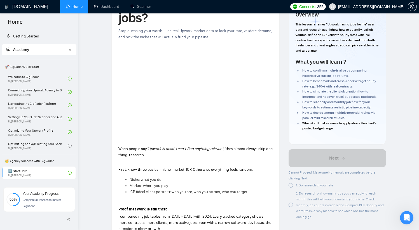
scroll to position [231, 0]
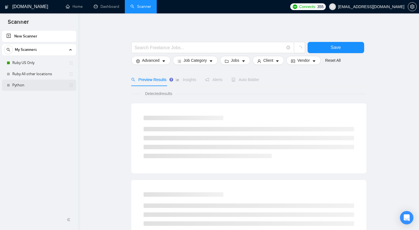
click at [29, 84] on link "Python" at bounding box center [38, 85] width 53 height 11
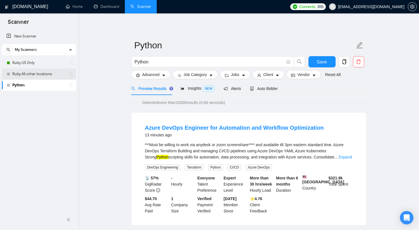
click at [35, 73] on link "Ruby All other locations" at bounding box center [38, 74] width 53 height 11
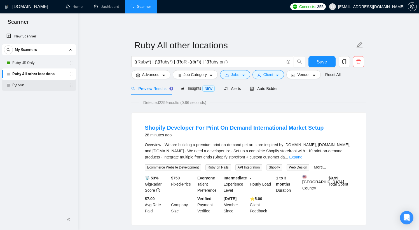
click at [25, 83] on link "Python" at bounding box center [38, 85] width 53 height 11
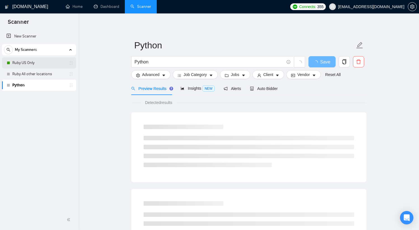
click at [33, 65] on link "Ruby US Only" at bounding box center [38, 62] width 53 height 11
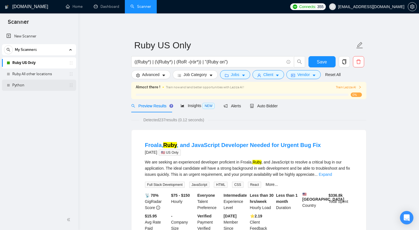
click at [29, 84] on link "Python" at bounding box center [38, 85] width 53 height 11
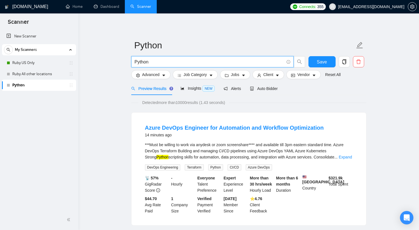
drag, startPoint x: 187, startPoint y: 62, endPoint x: 118, endPoint y: 62, distance: 68.5
paste input "((Ruby*) | (\(Ruby*) | (RoR*) | "(Ruby on") ( (dev*) | (expert*) | (web*) | (si…"
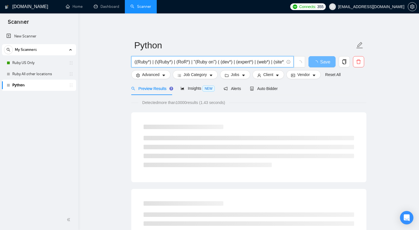
drag, startPoint x: 182, startPoint y: 65, endPoint x: 119, endPoint y: 64, distance: 62.4
click at [142, 62] on input "((Ruby*) | (\(Ruby*) | (RoR*) | "(Ruby on") ( (dev*) | (expert*) | (web*) | (si…" at bounding box center [209, 61] width 149 height 7
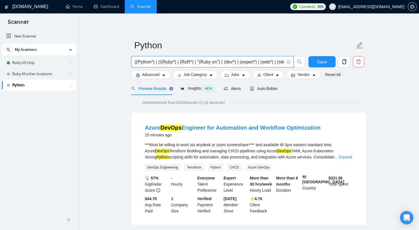
click at [168, 62] on input "((Python*) | (\(Ruby*) | (RoR*) | "(Ruby on") ( (dev*) | (expert*) | (web*) | (…" at bounding box center [209, 61] width 149 height 7
click at [189, 63] on input "((Python*) | (\(Django*) | (RoR*) | "(Ruby on") ( (dev*) | (expert*) | (web*) |…" at bounding box center [209, 61] width 149 height 7
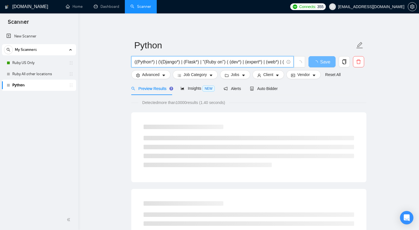
drag, startPoint x: 208, startPoint y: 62, endPoint x: 223, endPoint y: 63, distance: 15.1
click at [223, 63] on input "((Python*) | (\(Django*) | (Flask*) | "(Ruby on") ( (dev*) | (expert*) | (web*)…" at bounding box center [209, 61] width 149 height 7
drag, startPoint x: 230, startPoint y: 63, endPoint x: 292, endPoint y: 68, distance: 62.3
click at [292, 68] on div "((Python*) | (\(Django*) | (Flask*) | "(FastAPI") ( (dev*) | (expert*) | (web*)…" at bounding box center [218, 63] width 176 height 14
click at [280, 64] on input "((Python*) | (\(Django*) | (Flask*) | "(FastAPI") ( (dev*) | (expert*) | (web*)…" at bounding box center [209, 61] width 149 height 7
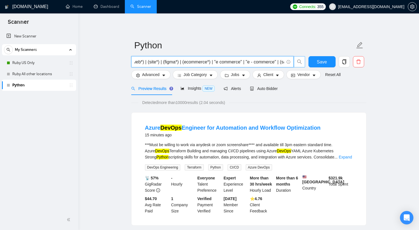
scroll to position [0, 183]
drag, startPoint x: 242, startPoint y: 62, endPoint x: 294, endPoint y: 65, distance: 52.6
click at [294, 65] on span "((Python*) | (\(Django*) | (Flask*) | "(FastAPI") ( (dev*) | (expert*) | (web*)…" at bounding box center [218, 61] width 174 height 11
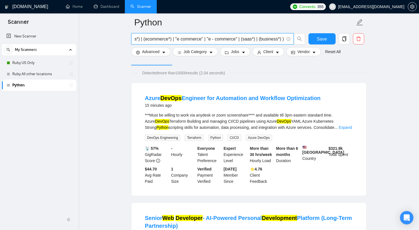
scroll to position [0, 0]
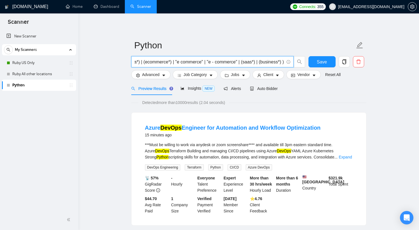
click at [243, 65] on input "((Python*) | (\(Django*) | (Flask*) | "(FastAPI") ( (dev*) | (expert*) | (web*)…" at bounding box center [209, 61] width 149 height 7
click at [283, 62] on input "((Python*) | (\(Django*) | (Flask*) | "(FastAPI") ( (dev*) | (expert*) | (web*)…" at bounding box center [209, 61] width 149 height 7
drag, startPoint x: 283, startPoint y: 62, endPoint x: 268, endPoint y: 64, distance: 14.9
click at [268, 64] on input "((Python*) | (\(Django*) | (Flask*) | "(FastAPI") ( (dev*) | (expert*) | (web*)…" at bounding box center [209, 61] width 149 height 7
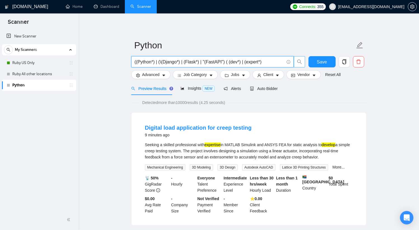
click at [228, 62] on input "((Python*) | (\(Django*) | (Flask*) | "(FastAPI") ( (dev*) | (expert*)" at bounding box center [209, 61] width 149 height 7
click at [270, 62] on input "((Python*) | (\(Django*) | (Flask*) | "(FastAPI") ( (dev*) | (expert*)" at bounding box center [209, 61] width 149 height 7
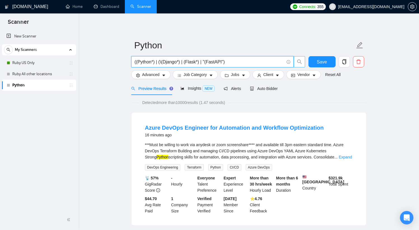
click at [159, 62] on input "((Python*) | (\(Django*) | (Flask*) | "(FastAPI")" at bounding box center [209, 61] width 149 height 7
click at [154, 63] on input "((Python*) | (\(Django*) | (Flask*) | "(FastAPI")" at bounding box center [209, 61] width 149 height 7
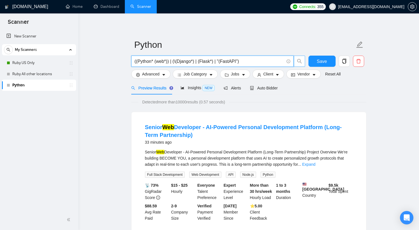
scroll to position [1, 0]
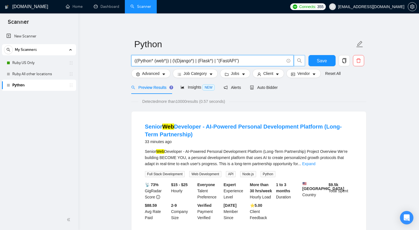
click at [155, 61] on input "((Python* (web*)) | (\(Django*) | (Flask*) | "(FastAPI")" at bounding box center [209, 60] width 149 height 7
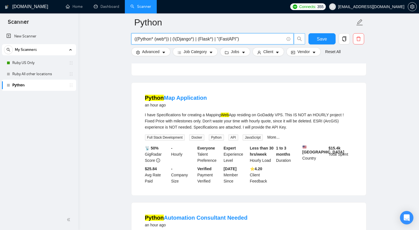
scroll to position [0, 0]
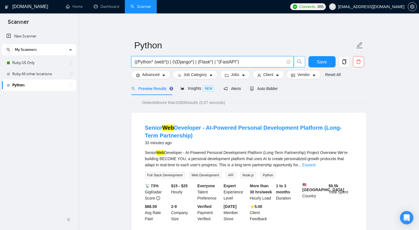
drag, startPoint x: 169, startPoint y: 63, endPoint x: 152, endPoint y: 62, distance: 16.5
click at [152, 62] on input "((Python* (web*)) | (\(Django*) | (Flask*) | "(FastAPI")" at bounding box center [209, 61] width 149 height 7
click at [232, 62] on input "((Python) | (\(Django*) | (Flask*) | "(FastAPI")" at bounding box center [209, 61] width 149 height 7
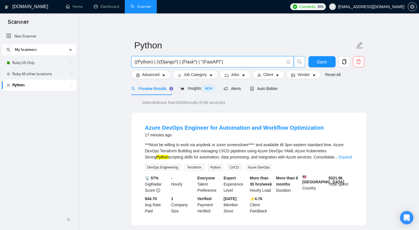
click at [232, 61] on input "((Python) | (\(Django*) | (Flask*) | "(FastAPI")" at bounding box center [209, 61] width 149 height 7
paste input "Ruby*) | (\(Ruby*) | (RoR*) | "(Ruby on""
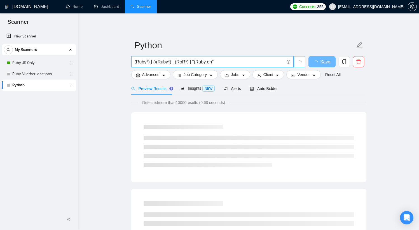
click at [141, 63] on input "(Ruby*) | (\(Ruby*) | (RoR*) | "(Ruby on"" at bounding box center [209, 61] width 149 height 7
drag, startPoint x: 171, startPoint y: 63, endPoint x: 244, endPoint y: 62, distance: 73.6
click at [244, 62] on input "(Python* Django) | (\(Ruby*) | (RoR*) | "(Ruby on"" at bounding box center [209, 61] width 149 height 7
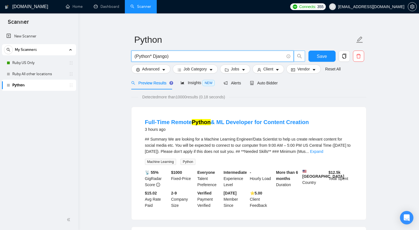
scroll to position [7, 0]
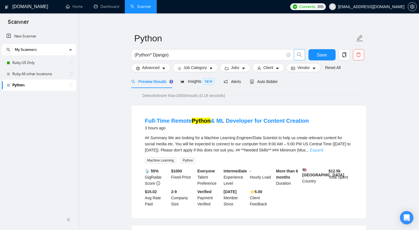
click at [323, 150] on link "Expand" at bounding box center [316, 150] width 13 height 4
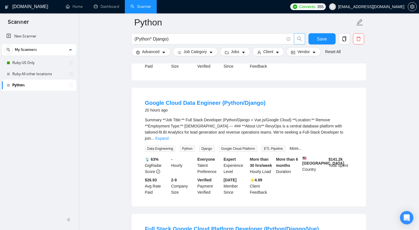
scroll to position [900, 0]
drag, startPoint x: 188, startPoint y: 128, endPoint x: 205, endPoint y: 128, distance: 17.3
click at [205, 128] on div "Summary **Job Title:** Full Stack Developer (Python/Django + Vue.js/Google Clou…" at bounding box center [249, 129] width 208 height 25
copy div "Full Stack"
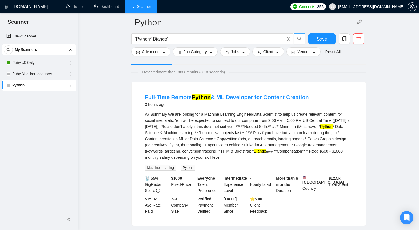
scroll to position [0, 0]
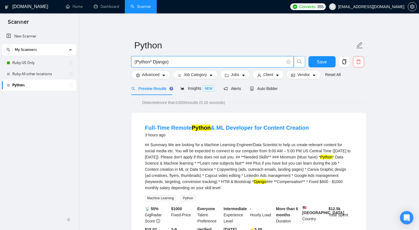
click at [177, 63] on input "(Python* Django)" at bounding box center [209, 61] width 149 height 7
paste input "Full Stack"
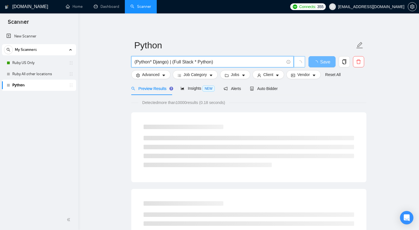
click at [219, 62] on input "(Python* Django) | (Full Stack * Python)" at bounding box center [209, 61] width 149 height 7
click at [219, 62] on input "(Python* Django) | (Full Stack * Python) | (Python *FastAPI) | (Python *Flask))" at bounding box center [209, 61] width 149 height 7
click at [283, 64] on input "(Python* Django) | (Full Stack * Python) | (Python *FastAPI) | (Python *Flask))" at bounding box center [209, 61] width 149 height 7
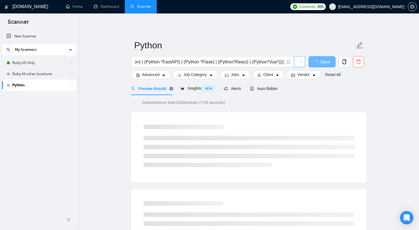
scroll to position [0, 0]
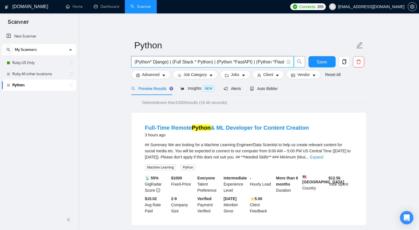
click at [300, 62] on icon "search" at bounding box center [299, 62] width 4 height 4
click at [199, 62] on input "(Python* Django) | (Full Stack * Python) | (Python *FastAPI) | (Python *Flask) …" at bounding box center [209, 61] width 149 height 7
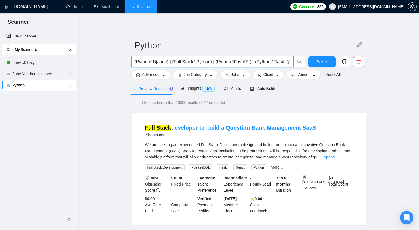
scroll to position [1, 0]
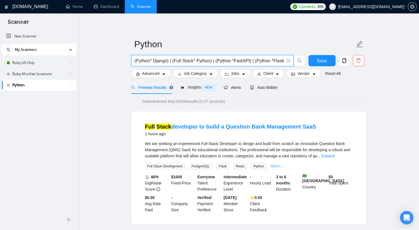
click at [281, 166] on link "More..." at bounding box center [276, 166] width 12 height 4
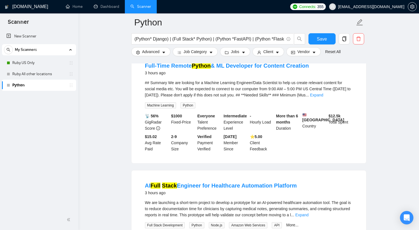
scroll to position [197, 0]
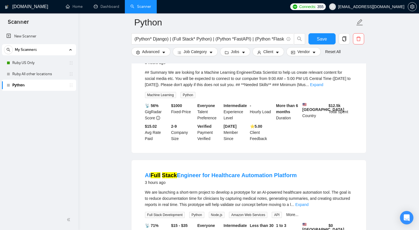
click at [323, 86] on link "Expand" at bounding box center [316, 85] width 13 height 4
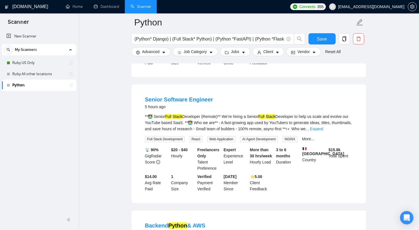
scroll to position [664, 0]
click at [311, 141] on link "More..." at bounding box center [308, 138] width 12 height 4
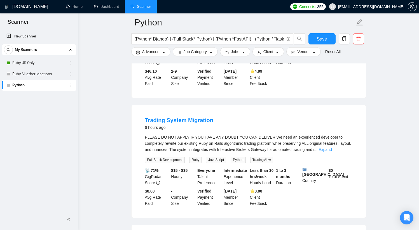
scroll to position [909, 0]
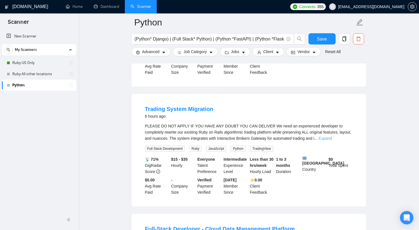
click at [331, 141] on link "Expand" at bounding box center [324, 138] width 13 height 4
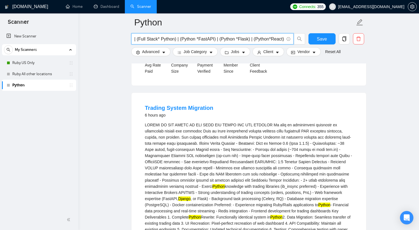
scroll to position [0, 76]
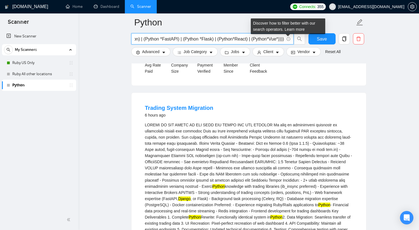
drag, startPoint x: 204, startPoint y: 39, endPoint x: 286, endPoint y: 40, distance: 82.5
click at [286, 40] on span "(Python* Django) | (Full Stack* Python) | (Python *FastAPI) | (Python *Flask) |…" at bounding box center [212, 38] width 162 height 11
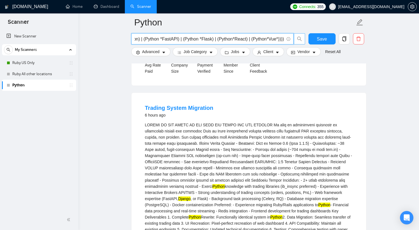
drag, startPoint x: 278, startPoint y: 40, endPoint x: 302, endPoint y: 43, distance: 23.9
click at [302, 43] on span "(Python* Django) | (Full Stack* Python) | (Python *FastAPI) | (Python *Flask) |…" at bounding box center [218, 38] width 174 height 11
click at [277, 40] on input "(Python* Django) | (Full Stack* Python) | (Python *FastAPI) | (Python *Flask) |…" at bounding box center [209, 39] width 149 height 7
drag, startPoint x: 273, startPoint y: 39, endPoint x: 311, endPoint y: 52, distance: 40.1
click at [311, 52] on form "Python (Python* Django) | (Full Stack* Python) | (Python *FastAPI) | (Python *F…" at bounding box center [248, 36] width 235 height 46
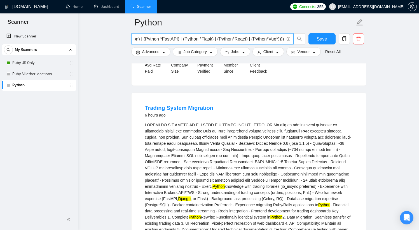
click at [283, 39] on input "(Python* Django) | (Full Stack* Python) | (Python *FastAPI) | (Python *Flask) |…" at bounding box center [209, 39] width 149 height 7
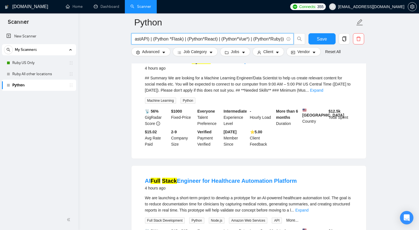
scroll to position [0, 0]
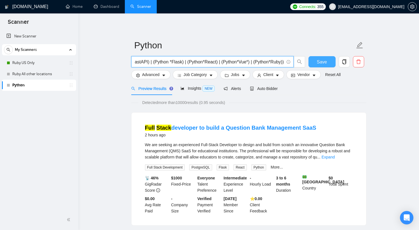
type input "(Python* Django) | (Full Stack* Python) | (Python *FastAPI) | (Python *Flask) |…"
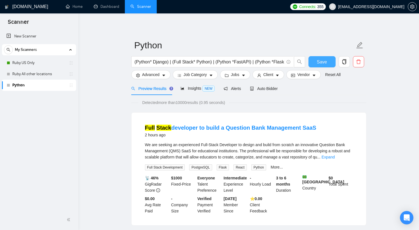
click at [321, 62] on span "Save" at bounding box center [322, 61] width 10 height 7
click at [162, 74] on button "Advanced" at bounding box center [150, 74] width 39 height 9
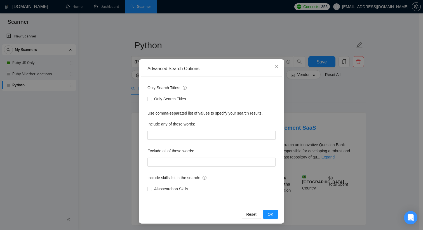
scroll to position [3, 0]
click at [197, 161] on input "text" at bounding box center [211, 161] width 128 height 9
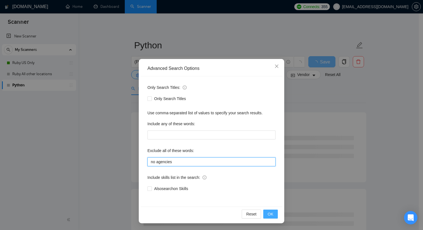
type input "no agencies"
click at [268, 213] on span "OK" at bounding box center [271, 214] width 6 height 6
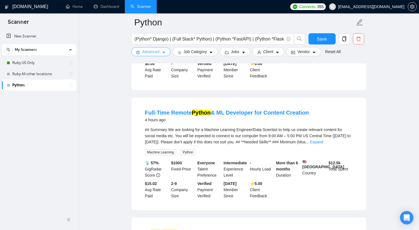
scroll to position [166, 0]
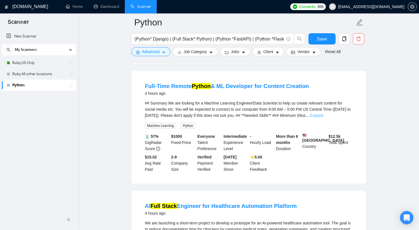
click at [323, 116] on link "Expand" at bounding box center [316, 115] width 13 height 4
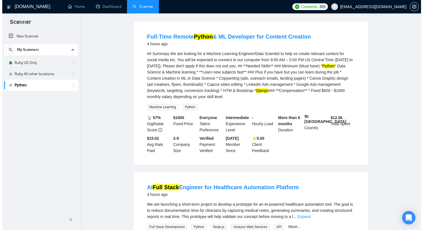
scroll to position [0, 0]
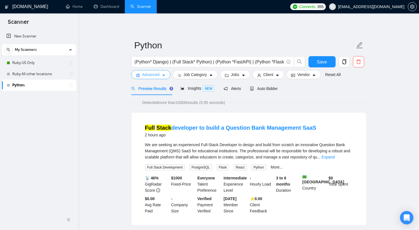
click at [160, 75] on button "Advanced" at bounding box center [150, 74] width 39 height 9
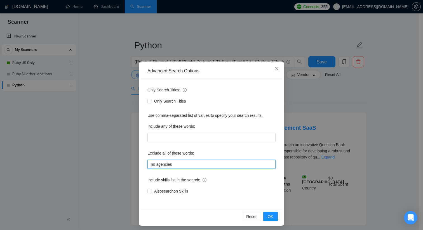
drag, startPoint x: 170, startPoint y: 163, endPoint x: 124, endPoint y: 162, distance: 46.2
click at [125, 162] on div "Advanced Search Options Only Search Titles: Only Search Titles Use comma-separa…" at bounding box center [211, 115] width 423 height 230
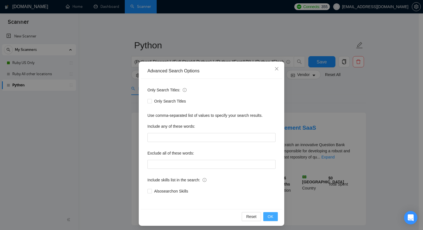
click at [268, 218] on span "OK" at bounding box center [271, 217] width 6 height 6
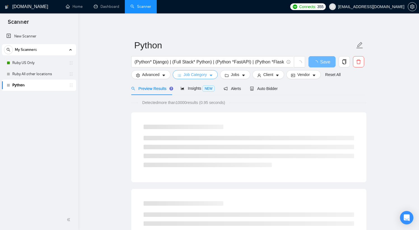
click at [194, 77] on span "Job Category" at bounding box center [194, 75] width 23 height 6
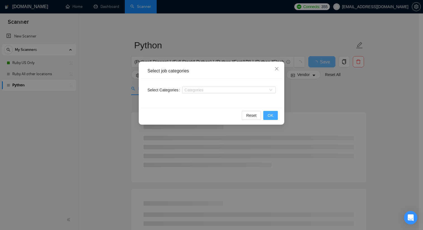
click at [272, 117] on span "OK" at bounding box center [271, 115] width 6 height 6
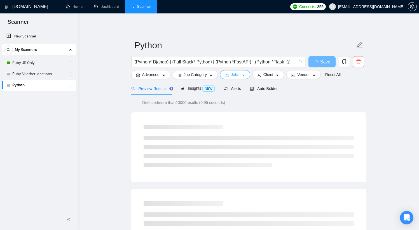
click at [238, 75] on span "Jobs" at bounding box center [235, 75] width 8 height 6
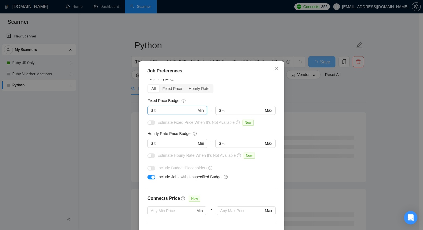
scroll to position [20, 0]
click at [185, 112] on input "text" at bounding box center [175, 112] width 42 height 6
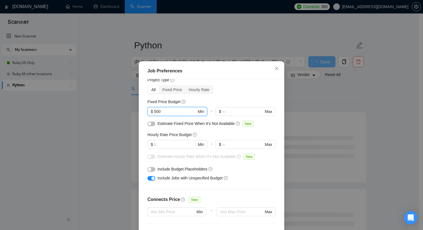
type input "500"
click at [228, 96] on div "Budget Project Type All Fixed Price Hourly Rate Fixed Price Budget 500 $ 500 Mi…" at bounding box center [212, 159] width 142 height 161
click at [178, 145] on input "text" at bounding box center [175, 145] width 42 height 6
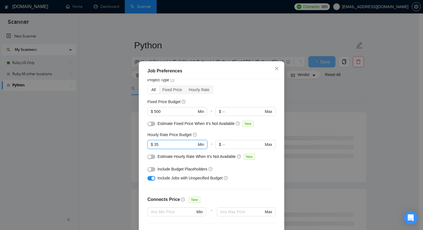
type input "35"
click at [235, 95] on div "Budget Project Type All Fixed Price Hourly Rate Fixed Price Budget $ 500 Min - …" at bounding box center [212, 159] width 142 height 161
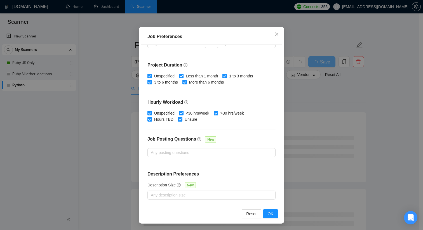
scroll to position [35, 0]
click at [270, 215] on span "OK" at bounding box center [271, 214] width 6 height 6
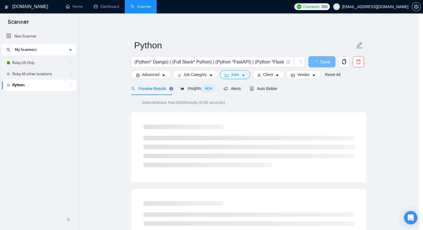
scroll to position [7, 0]
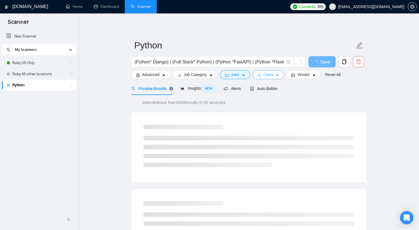
click at [269, 73] on span "Client" at bounding box center [268, 75] width 10 height 6
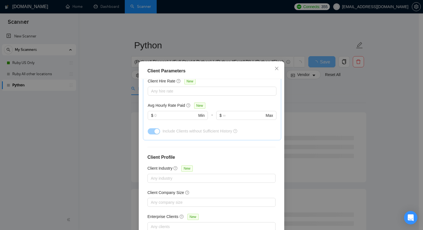
scroll to position [187, 0]
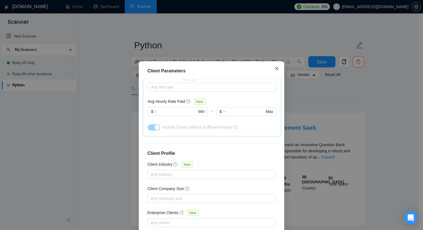
click at [275, 69] on icon "close" at bounding box center [276, 68] width 3 height 3
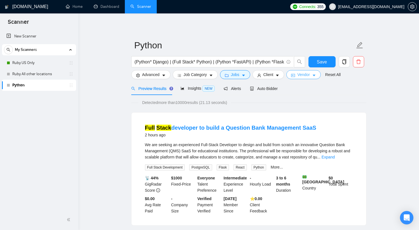
click at [306, 75] on span "Vendor" at bounding box center [303, 75] width 12 height 6
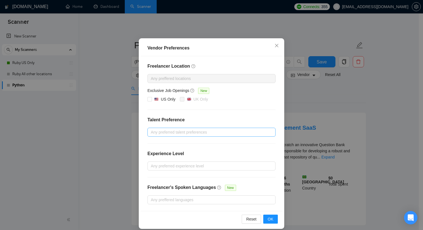
scroll to position [29, 0]
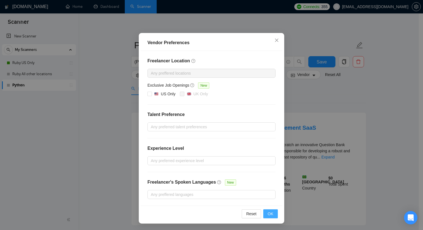
click at [270, 215] on span "OK" at bounding box center [271, 214] width 6 height 6
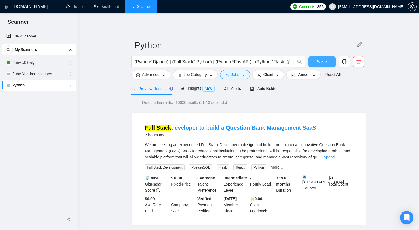
click at [323, 62] on span "Save" at bounding box center [322, 61] width 10 height 7
click at [344, 63] on icon "copy" at bounding box center [343, 61] width 5 height 5
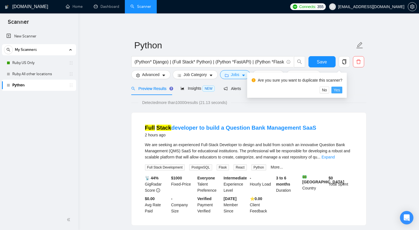
click at [339, 91] on span "Yes" at bounding box center [336, 90] width 6 height 6
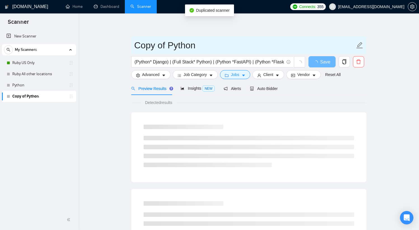
click at [361, 46] on icon "edit" at bounding box center [359, 45] width 7 height 7
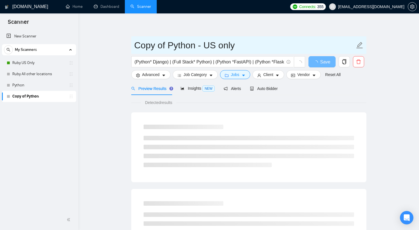
drag, startPoint x: 167, startPoint y: 45, endPoint x: 110, endPoint y: 40, distance: 57.0
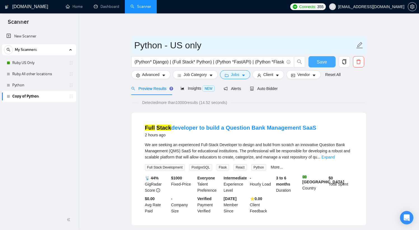
type input "Python - US only"
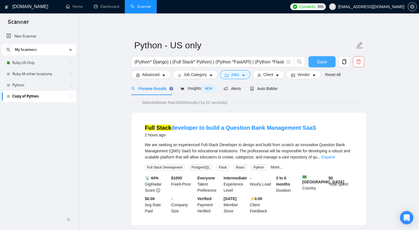
click at [325, 63] on span "Save" at bounding box center [322, 61] width 10 height 7
click at [309, 74] on span "Vendor" at bounding box center [303, 75] width 12 height 6
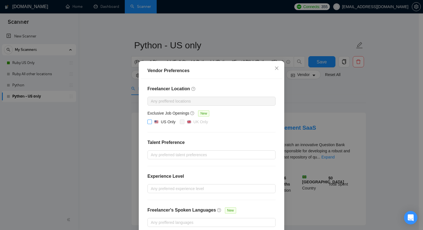
click at [147, 123] on input "US Only" at bounding box center [149, 122] width 4 height 4
checkbox input "true"
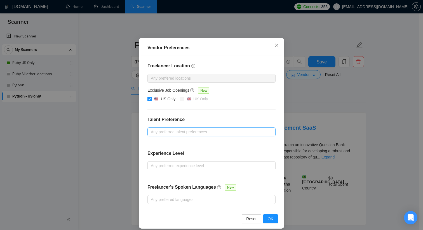
scroll to position [29, 0]
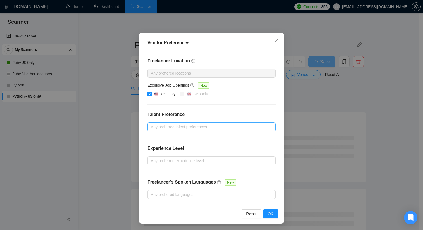
click at [207, 126] on div at bounding box center [209, 127] width 120 height 7
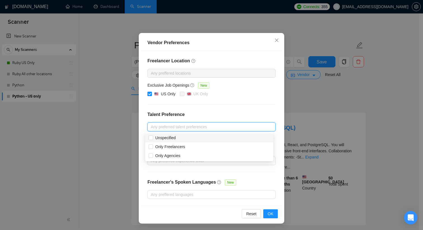
click at [224, 112] on h4 "Talent Preference" at bounding box center [211, 114] width 128 height 7
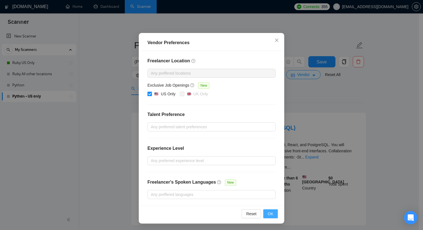
click at [271, 213] on span "OK" at bounding box center [271, 214] width 6 height 6
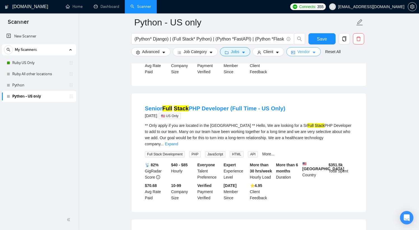
scroll to position [0, 0]
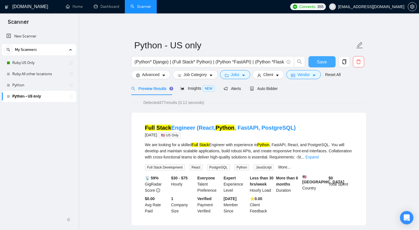
click at [318, 63] on span "Save" at bounding box center [322, 61] width 10 height 7
click at [31, 85] on link "Python" at bounding box center [38, 85] width 53 height 11
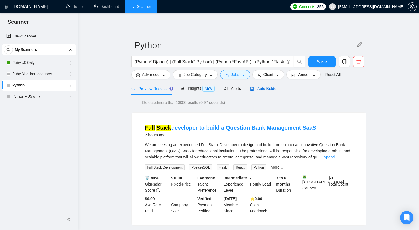
click at [275, 89] on span "Auto Bidder" at bounding box center [264, 88] width 28 height 4
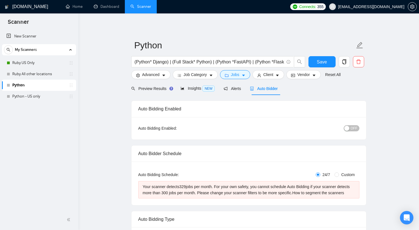
click at [353, 129] on span "OFF" at bounding box center [353, 128] width 7 height 6
click at [34, 99] on link "Python - US only" at bounding box center [38, 96] width 53 height 11
click at [324, 62] on span "Save" at bounding box center [322, 61] width 10 height 7
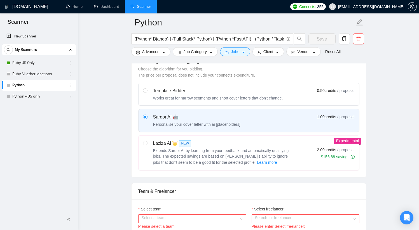
scroll to position [189, 0]
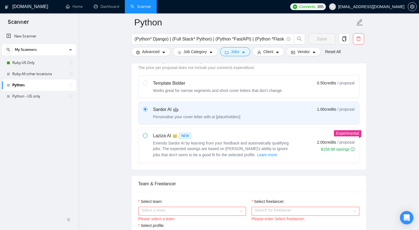
click at [146, 137] on input "radio" at bounding box center [145, 135] width 4 height 4
radio input "true"
radio input "false"
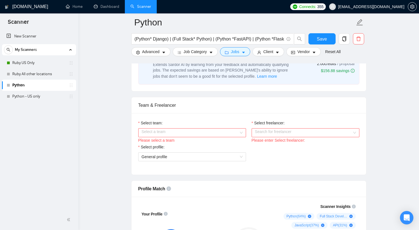
scroll to position [271, 0]
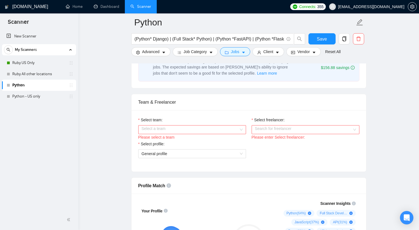
click at [210, 134] on input "Select team:" at bounding box center [190, 130] width 97 height 8
click at [176, 147] on div "Integra Info" at bounding box center [191, 147] width 101 height 6
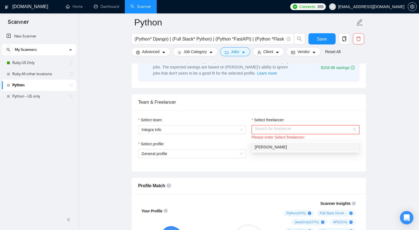
click at [268, 134] on input "Select freelancer:" at bounding box center [303, 130] width 97 height 8
click at [270, 148] on span "Pavlo Mashchak" at bounding box center [271, 147] width 32 height 4
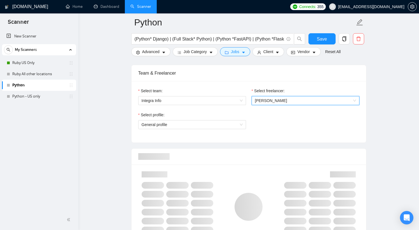
scroll to position [309, 0]
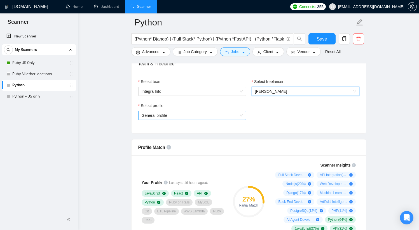
click at [232, 120] on span "General profile" at bounding box center [192, 115] width 101 height 8
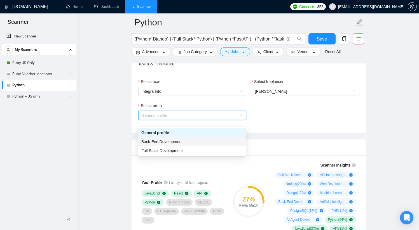
click at [192, 140] on div "Back-End Development" at bounding box center [191, 142] width 101 height 6
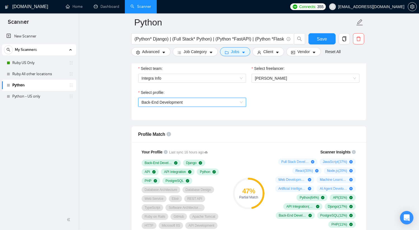
scroll to position [328, 0]
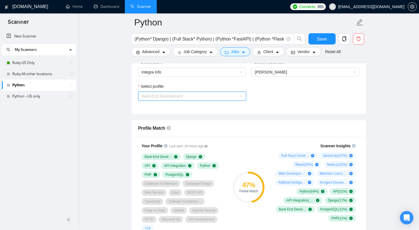
click at [222, 100] on span "Back-End Development" at bounding box center [192, 96] width 101 height 8
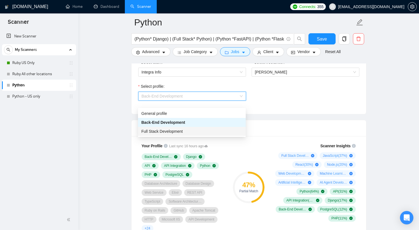
click at [185, 129] on div "Full Stack Development" at bounding box center [191, 131] width 101 height 6
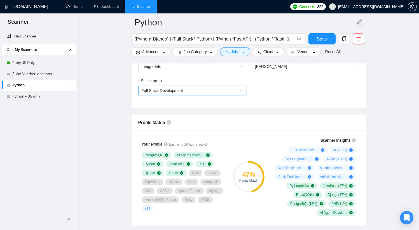
scroll to position [334, 0]
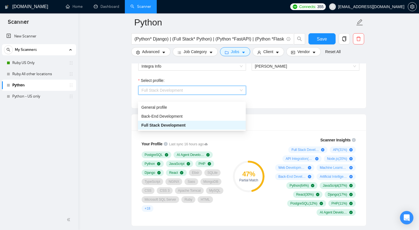
click at [211, 95] on span "Full Stack Development" at bounding box center [192, 90] width 101 height 8
click at [190, 115] on div "Back-End Development" at bounding box center [191, 116] width 101 height 6
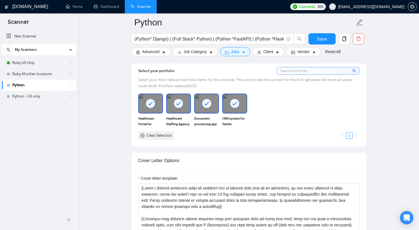
scroll to position [531, 0]
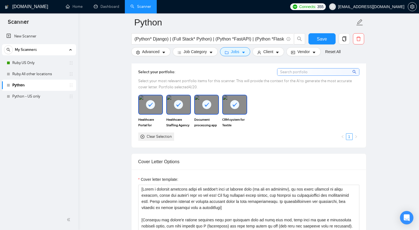
click at [151, 109] on rect at bounding box center [150, 104] width 9 height 9
click at [179, 109] on rect at bounding box center [178, 104] width 9 height 9
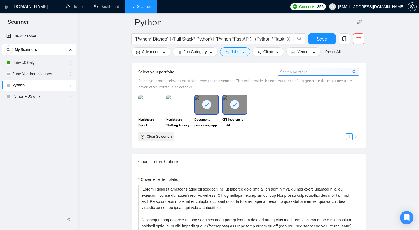
click at [202, 109] on rect at bounding box center [206, 104] width 9 height 9
click at [229, 113] on div at bounding box center [234, 104] width 23 height 18
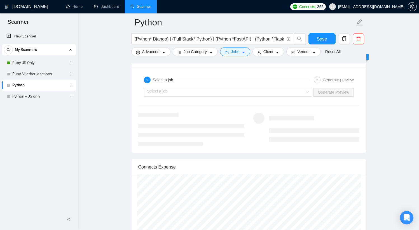
scroll to position [1082, 0]
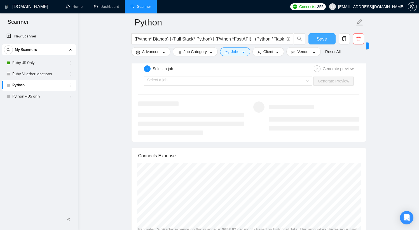
click at [319, 40] on span "Save" at bounding box center [322, 39] width 10 height 7
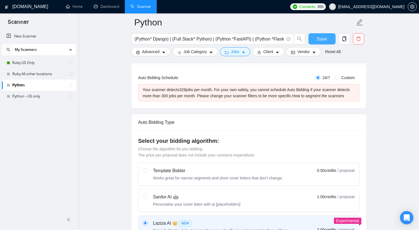
scroll to position [0, 0]
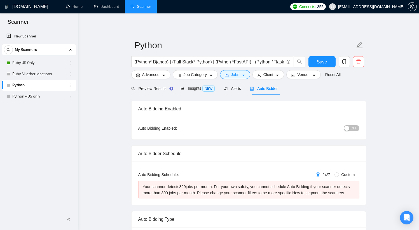
click at [351, 129] on span "OFF" at bounding box center [353, 128] width 7 height 6
click at [322, 64] on span "Save" at bounding box center [322, 61] width 10 height 7
click at [35, 96] on link "Python - US only" at bounding box center [38, 96] width 53 height 11
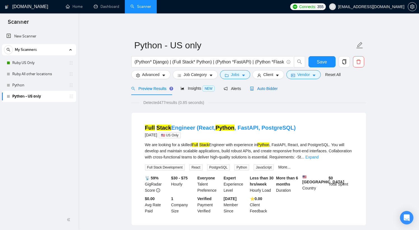
click at [264, 90] on span "Auto Bidder" at bounding box center [264, 88] width 28 height 4
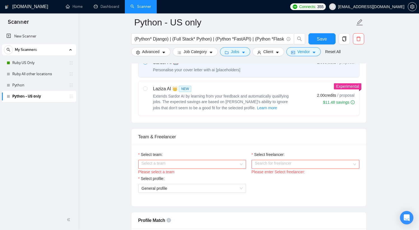
scroll to position [234, 0]
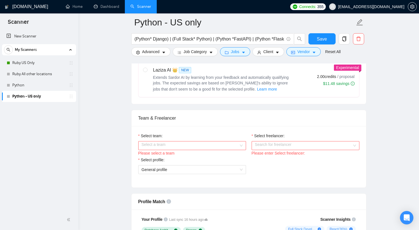
click at [223, 146] on input "Select team:" at bounding box center [190, 146] width 97 height 8
click at [189, 156] on div "Integra Info" at bounding box center [191, 157] width 101 height 6
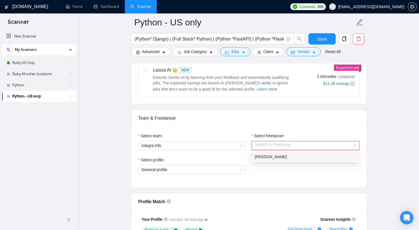
click at [261, 145] on input "Select freelancer:" at bounding box center [303, 146] width 97 height 8
click at [271, 155] on span "Pavlo Mashchak" at bounding box center [271, 157] width 32 height 4
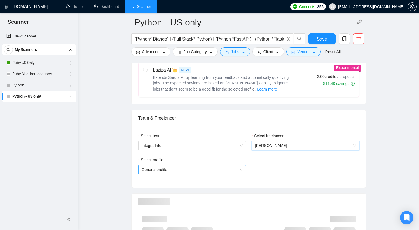
click at [199, 168] on span "General profile" at bounding box center [192, 170] width 101 height 8
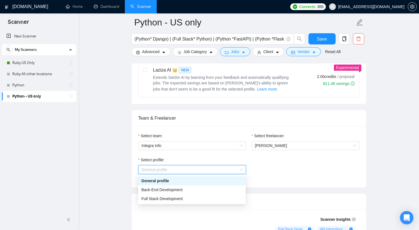
scroll to position [348, 0]
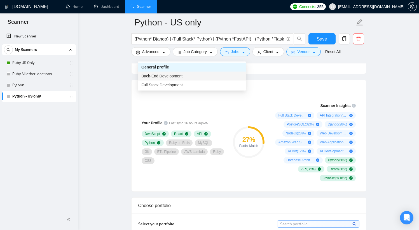
click at [192, 77] on div "Back-End Development" at bounding box center [191, 76] width 101 height 6
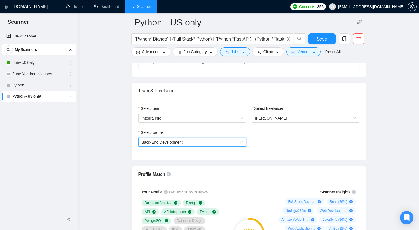
scroll to position [284, 0]
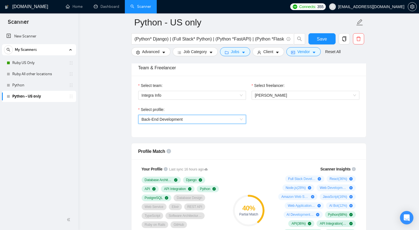
click at [203, 119] on span "Back-End Development" at bounding box center [192, 119] width 101 height 8
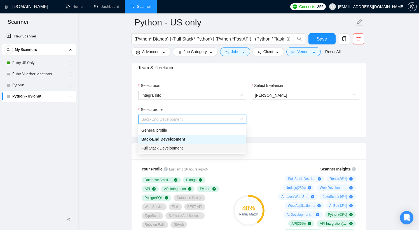
click at [187, 147] on div "Full Stack Development" at bounding box center [191, 148] width 101 height 6
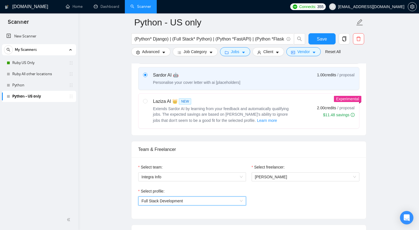
scroll to position [143, 0]
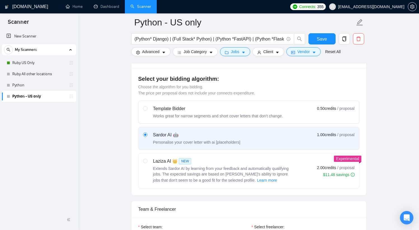
click at [157, 164] on div "Laziza AI 👑 NEW" at bounding box center [223, 161] width 140 height 7
click at [147, 163] on input "radio" at bounding box center [145, 161] width 4 height 4
radio input "true"
radio input "false"
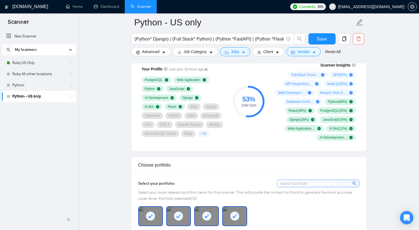
scroll to position [0, 0]
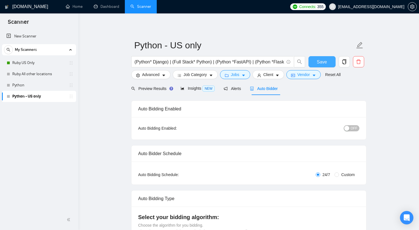
click at [327, 59] on button "Save" at bounding box center [321, 61] width 27 height 11
click at [352, 128] on span "OFF" at bounding box center [353, 128] width 7 height 6
click at [323, 61] on span "Save" at bounding box center [322, 61] width 10 height 7
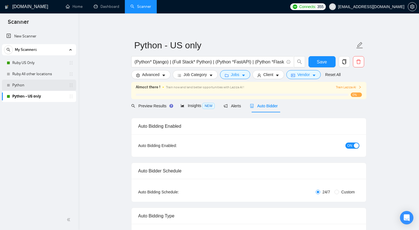
click at [34, 86] on link "Python" at bounding box center [38, 85] width 53 height 11
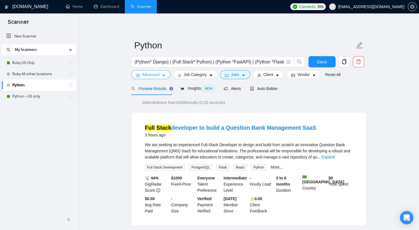
click at [162, 76] on icon "caret-down" at bounding box center [164, 76] width 4 height 4
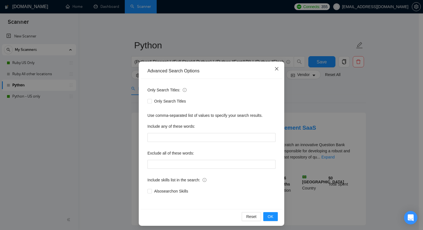
click at [274, 70] on icon "close" at bounding box center [276, 69] width 4 height 4
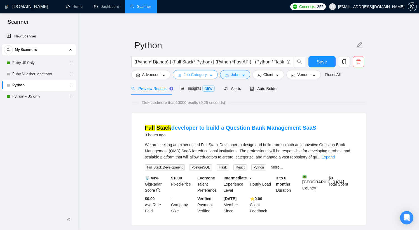
click at [192, 75] on span "Job Category" at bounding box center [194, 75] width 23 height 6
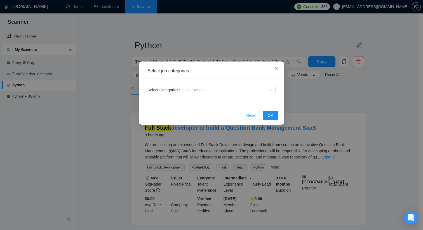
click at [254, 114] on span "Reset" at bounding box center [251, 115] width 10 height 6
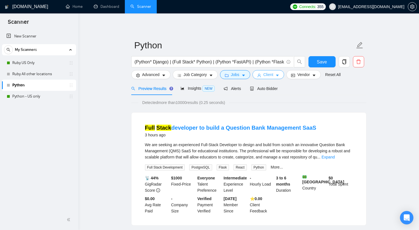
click at [270, 74] on span "Client" at bounding box center [268, 75] width 10 height 6
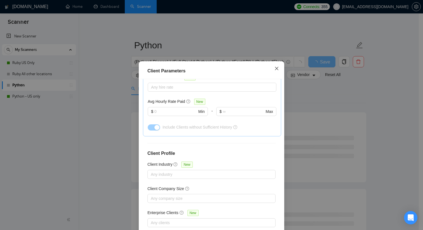
click at [275, 69] on icon "close" at bounding box center [276, 68] width 4 height 4
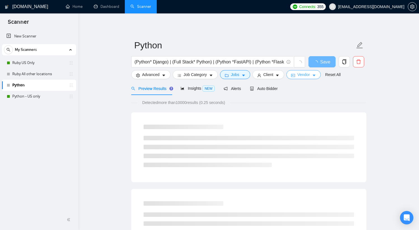
click at [304, 73] on span "Vendor" at bounding box center [303, 75] width 12 height 6
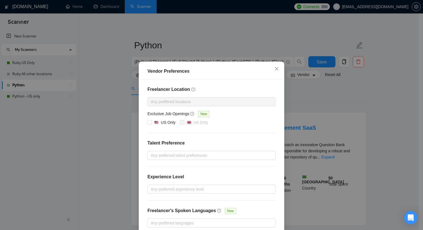
click at [180, 102] on div at bounding box center [209, 101] width 120 height 7
click at [276, 70] on icon "close" at bounding box center [276, 68] width 3 height 3
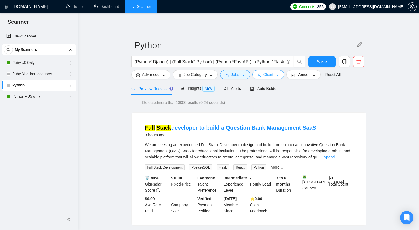
click at [273, 75] on span "Client" at bounding box center [268, 75] width 10 height 6
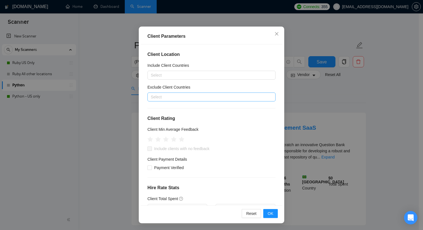
click at [197, 96] on div at bounding box center [209, 97] width 120 height 7
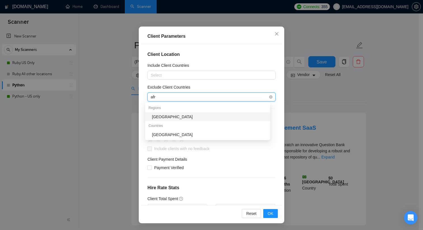
type input "afri"
click at [169, 119] on div "Africa" at bounding box center [209, 117] width 115 height 6
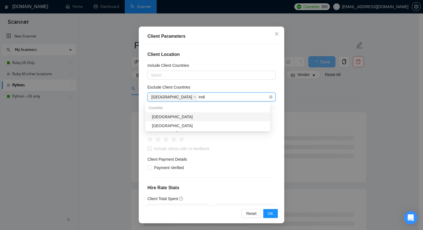
type input "India"
click at [185, 115] on div "India" at bounding box center [209, 117] width 115 height 6
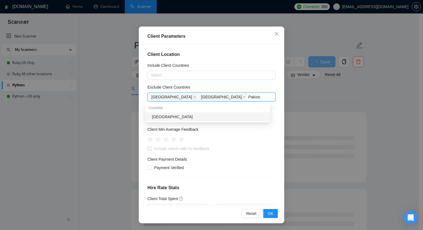
type input "Pakistan"
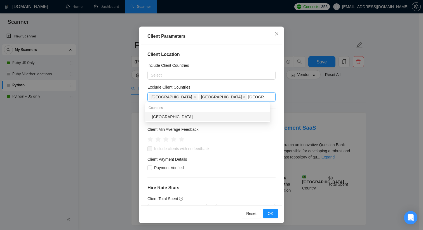
click at [200, 116] on div "Pakistan" at bounding box center [209, 117] width 115 height 6
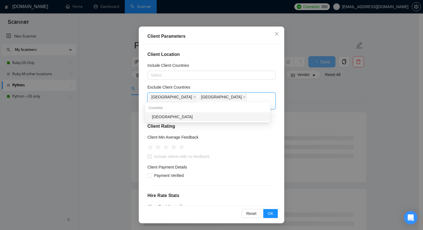
type input "Bangla"
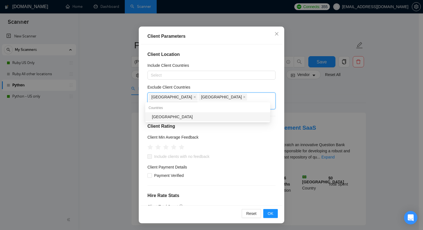
click at [208, 115] on div "Bangladesh" at bounding box center [209, 117] width 115 height 6
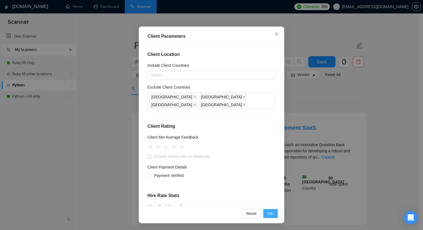
click at [270, 213] on span "OK" at bounding box center [271, 214] width 6 height 6
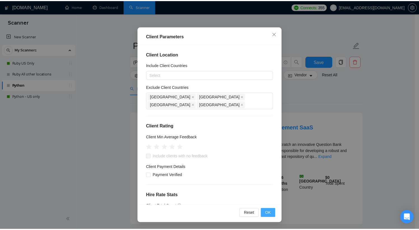
scroll to position [7, 0]
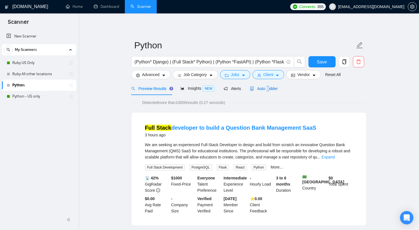
drag, startPoint x: 269, startPoint y: 89, endPoint x: 283, endPoint y: 92, distance: 14.1
click at [269, 89] on span "Auto Bidder" at bounding box center [264, 88] width 28 height 4
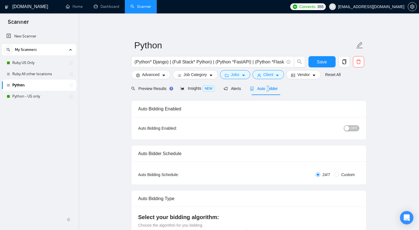
click at [351, 129] on span "OFF" at bounding box center [353, 128] width 7 height 6
click at [320, 62] on span "Save" at bounding box center [322, 61] width 10 height 7
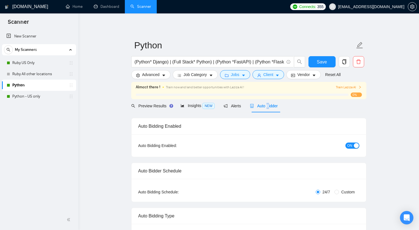
click at [345, 88] on span "Train Laziza AI" at bounding box center [349, 87] width 26 height 5
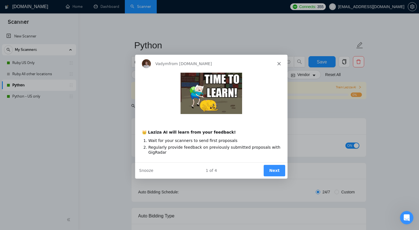
click at [271, 169] on button "Next" at bounding box center [274, 170] width 22 height 11
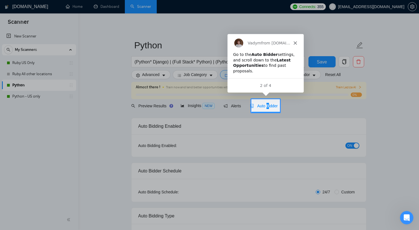
click at [296, 41] on icon "Close" at bounding box center [294, 42] width 3 height 3
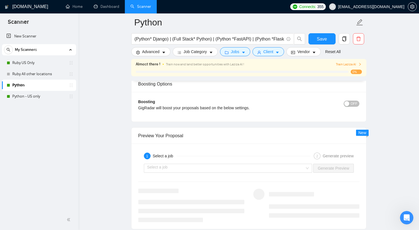
scroll to position [1345, 0]
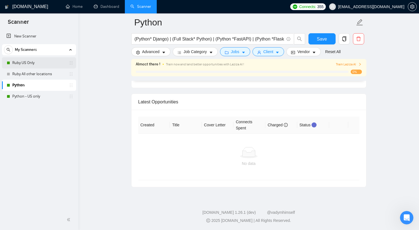
click at [42, 63] on link "Ruby US Only" at bounding box center [38, 62] width 53 height 11
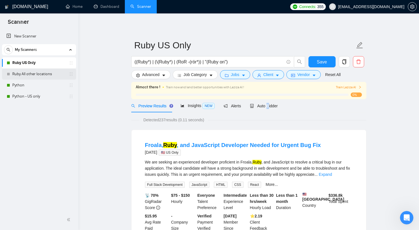
click at [39, 73] on link "Ruby All other locations" at bounding box center [38, 74] width 53 height 11
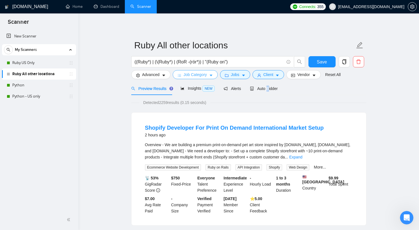
click at [190, 75] on span "Job Category" at bounding box center [194, 75] width 23 height 6
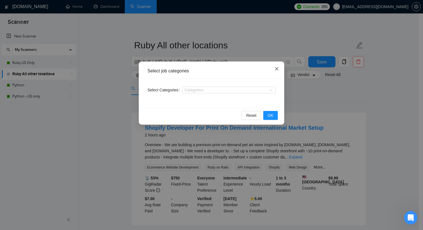
click at [277, 68] on icon "close" at bounding box center [276, 68] width 3 height 3
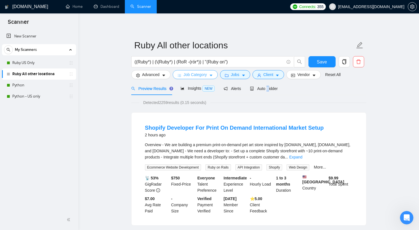
click at [212, 76] on icon "caret-down" at bounding box center [210, 76] width 3 height 2
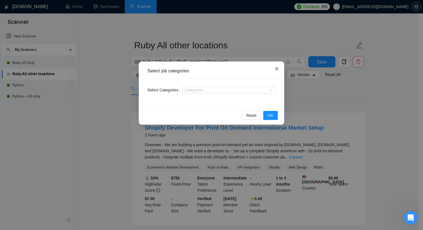
click at [276, 70] on icon "close" at bounding box center [276, 69] width 4 height 4
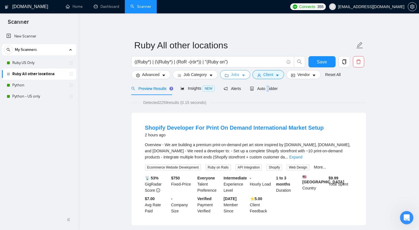
click at [231, 75] on button "Jobs" at bounding box center [235, 74] width 30 height 9
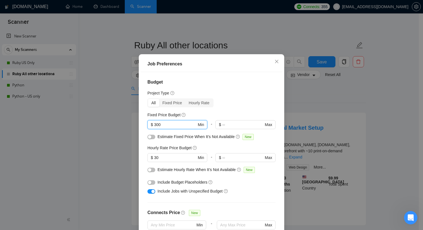
drag, startPoint x: 177, startPoint y: 131, endPoint x: 131, endPoint y: 131, distance: 46.2
click at [131, 130] on div "Job Preferences Budget Project Type All Fixed Price Hourly Rate Fixed Price Bud…" at bounding box center [211, 115] width 423 height 230
type input "700"
drag, startPoint x: 168, startPoint y: 164, endPoint x: 136, endPoint y: 163, distance: 31.9
click at [139, 163] on div "Job Preferences Budget Project Type All Fixed Price Hourly Rate Fixed Price Bud…" at bounding box center [211, 152] width 145 height 197
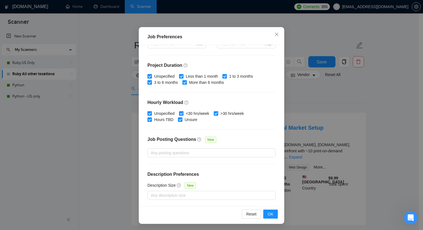
scroll to position [35, 0]
type input "45"
click at [269, 213] on span "OK" at bounding box center [271, 214] width 6 height 6
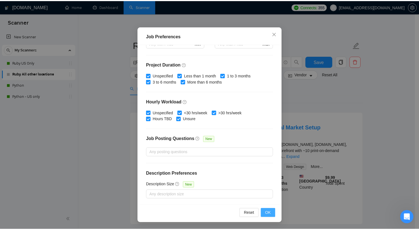
scroll to position [7, 0]
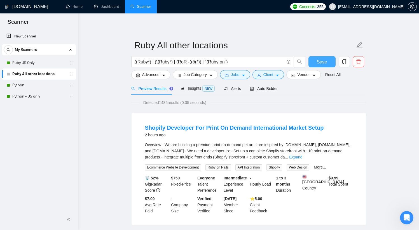
click at [322, 63] on span "Save" at bounding box center [322, 61] width 10 height 7
click at [302, 158] on link "Expand" at bounding box center [295, 157] width 13 height 4
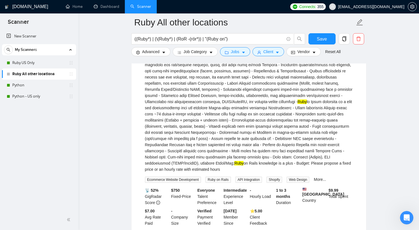
scroll to position [0, 0]
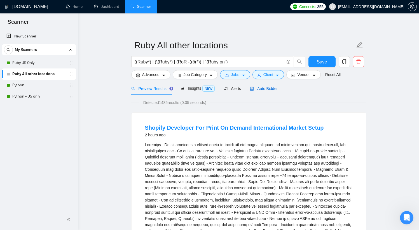
click at [268, 88] on span "Auto Bidder" at bounding box center [264, 88] width 28 height 4
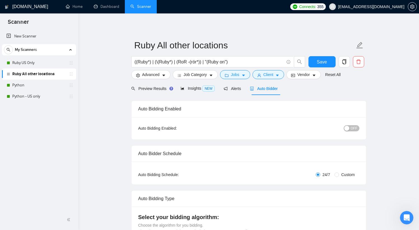
click at [350, 129] on button "OFF" at bounding box center [351, 128] width 16 height 6
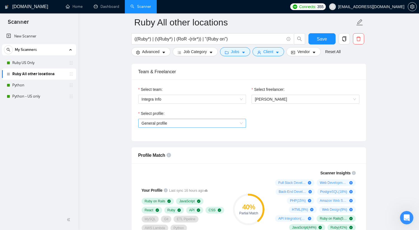
scroll to position [282, 0]
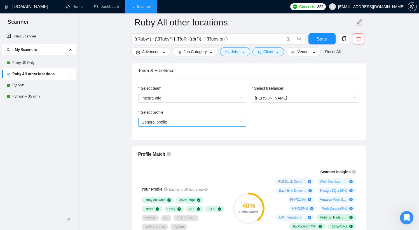
click at [225, 122] on span "General profile" at bounding box center [192, 122] width 101 height 8
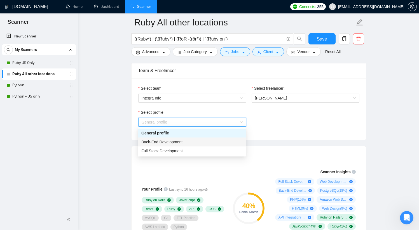
click at [207, 140] on div "Back-End Development" at bounding box center [191, 142] width 101 height 6
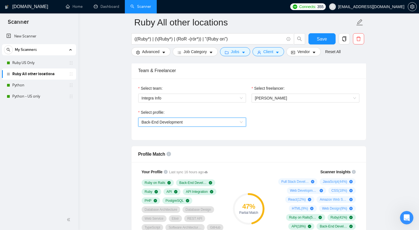
click at [214, 123] on span "Back-End Development" at bounding box center [192, 122] width 101 height 8
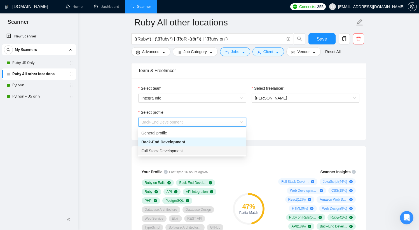
click at [194, 149] on div "Full Stack Development" at bounding box center [191, 151] width 101 height 6
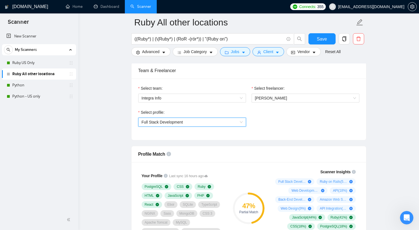
click at [218, 121] on span "Full Stack Development" at bounding box center [192, 122] width 101 height 8
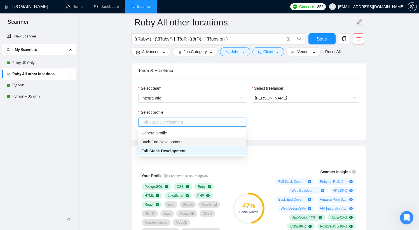
click at [198, 140] on div "Back-End Development" at bounding box center [191, 142] width 101 height 6
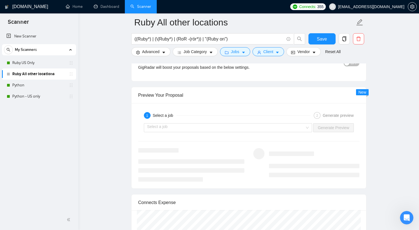
scroll to position [1276, 0]
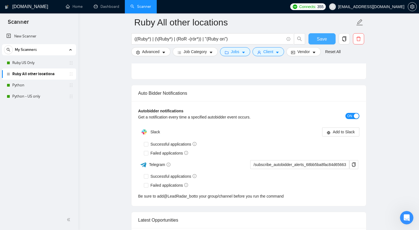
click at [318, 39] on span "Save" at bounding box center [322, 39] width 10 height 7
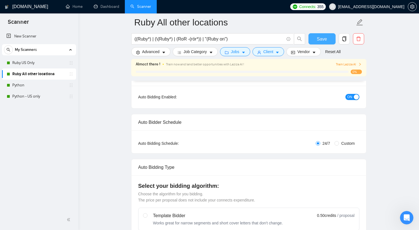
scroll to position [0, 0]
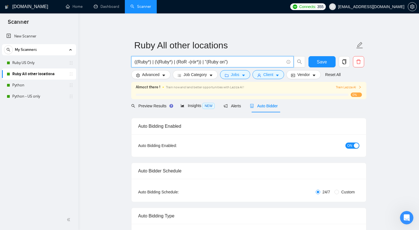
click at [263, 62] on input "((Ruby*) | (\(Ruby*) | (RoR -(rör*)) | "(Ruby on")" at bounding box center [209, 61] width 149 height 7
click at [297, 63] on icon "search" at bounding box center [299, 61] width 5 height 5
type input "((Ruby*) | (\(Ruby*) | (RoR -(rör*)) | "(Ruby on") -shopify"
click at [319, 63] on span "Save" at bounding box center [322, 61] width 10 height 7
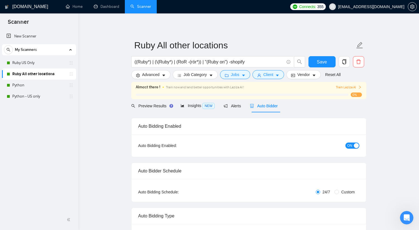
click at [144, 106] on span "Preview Results" at bounding box center [151, 106] width 40 height 4
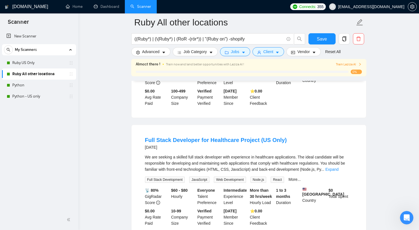
scroll to position [136, 0]
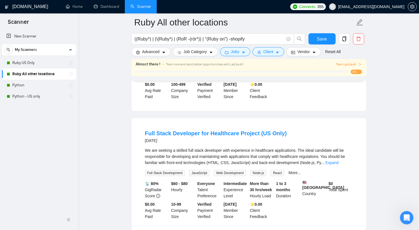
click at [338, 163] on link "Expand" at bounding box center [331, 163] width 13 height 4
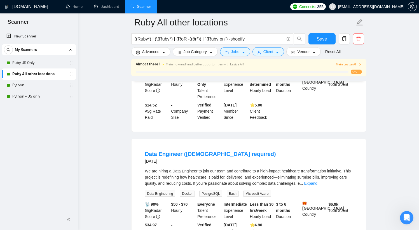
scroll to position [510, 0]
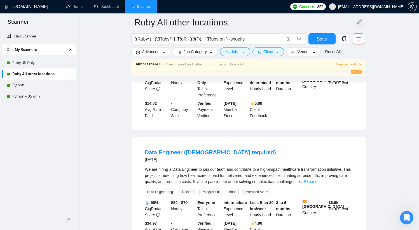
click at [317, 180] on link "Expand" at bounding box center [310, 182] width 13 height 4
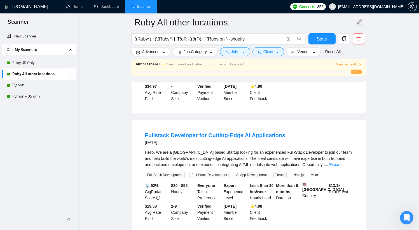
scroll to position [864, 0]
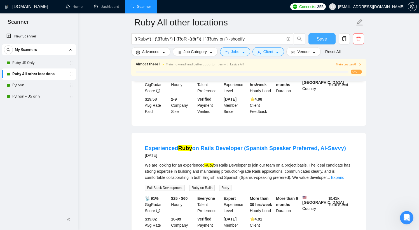
click at [321, 41] on span "Save" at bounding box center [322, 39] width 10 height 7
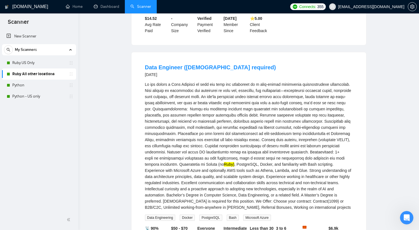
scroll to position [0, 0]
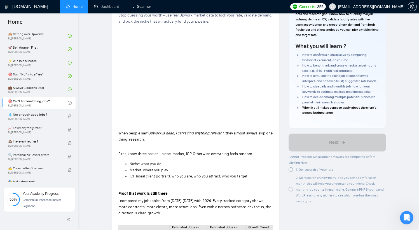
scroll to position [74, 0]
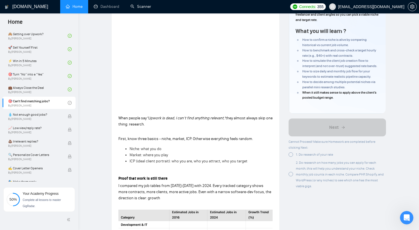
click at [293, 153] on div at bounding box center [290, 154] width 4 height 4
click at [291, 174] on div at bounding box center [290, 173] width 4 height 4
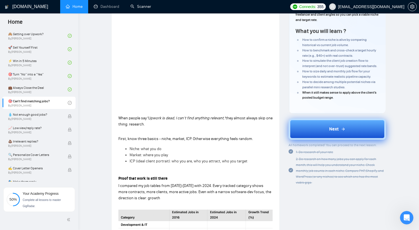
click at [326, 129] on button "Next" at bounding box center [336, 129] width 97 height 21
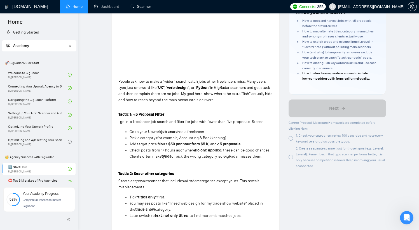
scroll to position [107, 0]
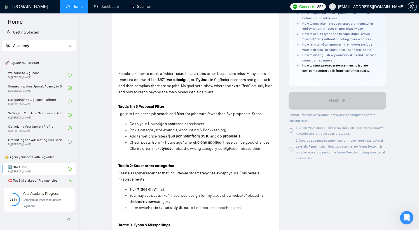
click at [293, 129] on div "1. Check your categories: review 100 past jobs and note every keyword version, …" at bounding box center [336, 131] width 97 height 12
click at [291, 150] on div at bounding box center [290, 149] width 4 height 4
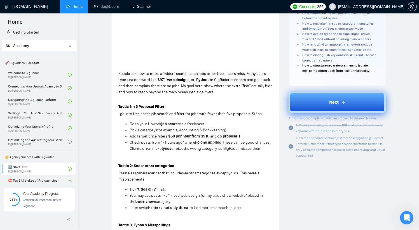
click at [335, 101] on span "Next" at bounding box center [334, 102] width 10 height 7
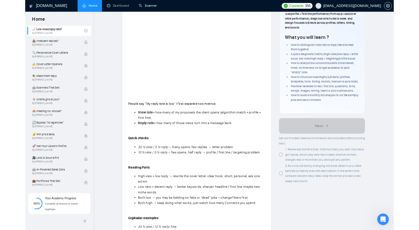
scroll to position [360, 0]
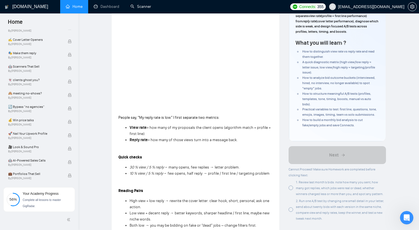
drag, startPoint x: 289, startPoint y: 187, endPoint x: 295, endPoint y: 199, distance: 13.8
click at [289, 187] on div at bounding box center [290, 188] width 4 height 4
click at [291, 210] on div at bounding box center [290, 210] width 4 height 4
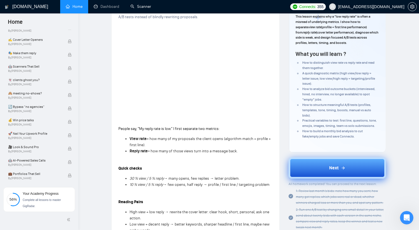
scroll to position [50, 0]
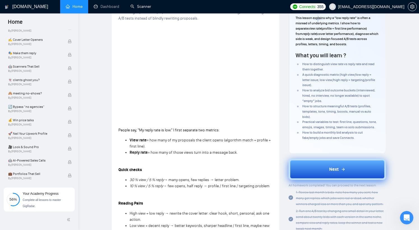
click at [337, 171] on span "Next" at bounding box center [334, 169] width 10 height 7
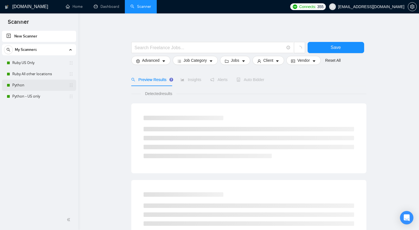
click at [30, 86] on link "Python" at bounding box center [38, 85] width 53 height 11
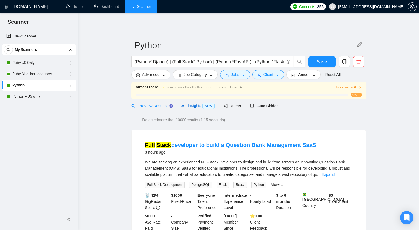
click at [197, 107] on span "Insights NEW" at bounding box center [197, 105] width 34 height 4
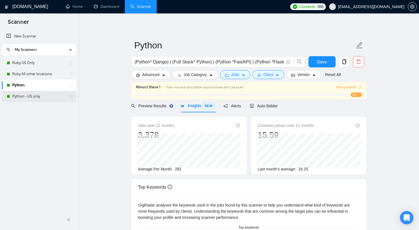
click at [34, 96] on link "Python - US only" at bounding box center [38, 96] width 53 height 11
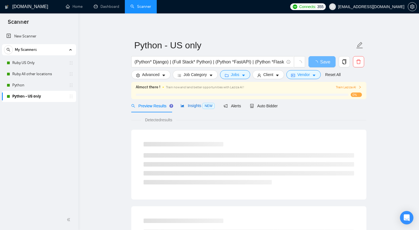
click at [195, 106] on span "Insights NEW" at bounding box center [197, 105] width 34 height 4
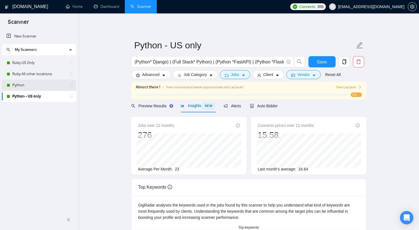
click at [42, 83] on link "Python" at bounding box center [38, 85] width 53 height 11
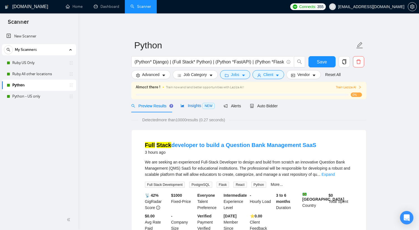
click at [194, 105] on span "Insights NEW" at bounding box center [197, 105] width 34 height 4
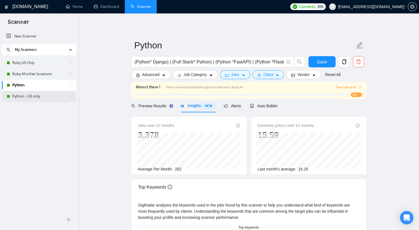
click at [42, 98] on link "Python - US only" at bounding box center [38, 96] width 53 height 11
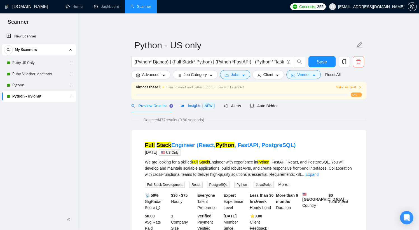
click at [201, 106] on span "Insights NEW" at bounding box center [197, 105] width 34 height 4
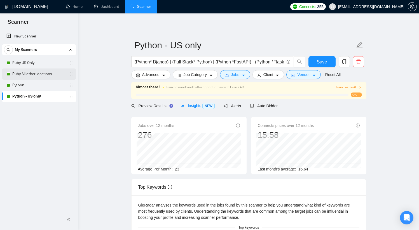
click at [22, 77] on link "Ruby All other locations" at bounding box center [38, 74] width 53 height 11
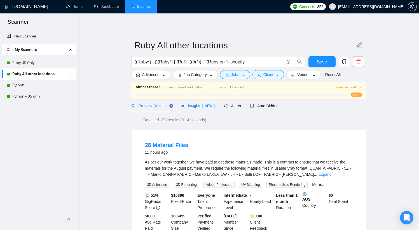
click at [195, 107] on span "Insights NEW" at bounding box center [197, 105] width 34 height 4
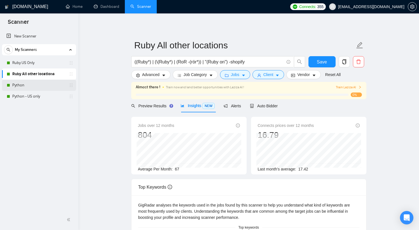
click at [36, 87] on link "Python" at bounding box center [38, 85] width 53 height 11
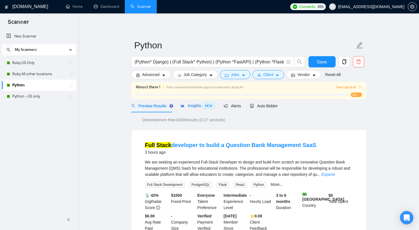
click at [196, 108] on span "Insights NEW" at bounding box center [197, 105] width 34 height 4
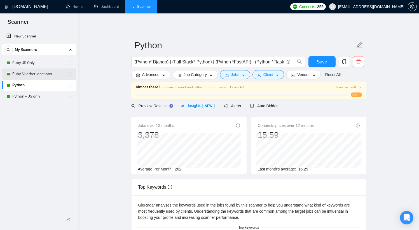
click at [32, 73] on link "Ruby All other locations" at bounding box center [38, 74] width 53 height 11
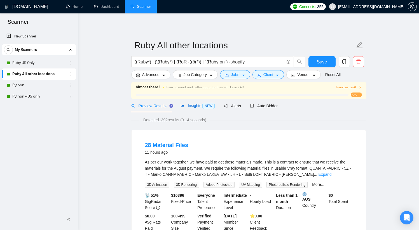
click at [193, 106] on span "Insights NEW" at bounding box center [197, 105] width 34 height 4
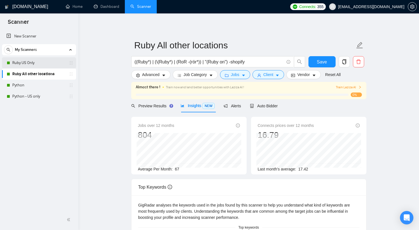
click at [31, 64] on link "Ruby US Only" at bounding box center [38, 62] width 53 height 11
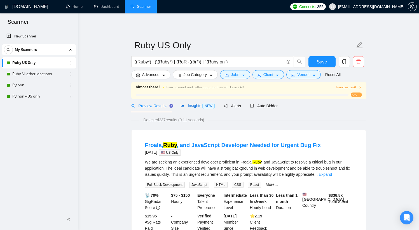
click at [194, 107] on span "Insights NEW" at bounding box center [197, 105] width 34 height 4
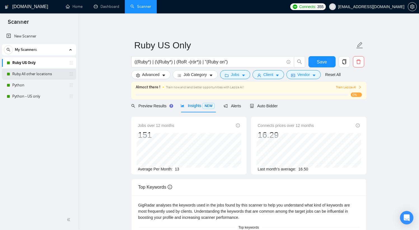
click at [37, 74] on link "Ruby All other locations" at bounding box center [38, 74] width 53 height 11
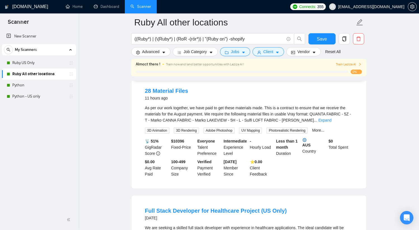
scroll to position [67, 0]
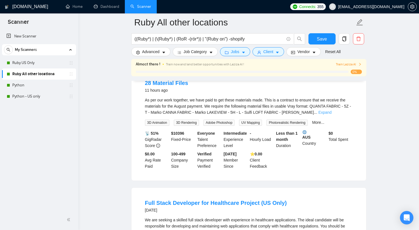
click at [331, 110] on link "Expand" at bounding box center [324, 112] width 13 height 4
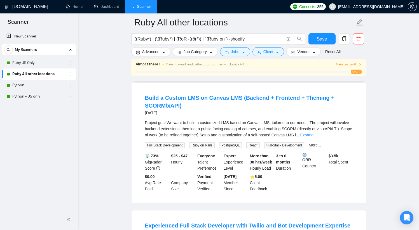
scroll to position [352, 0]
